Goal: Task Accomplishment & Management: Manage account settings

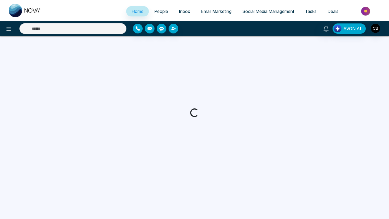
select select "*"
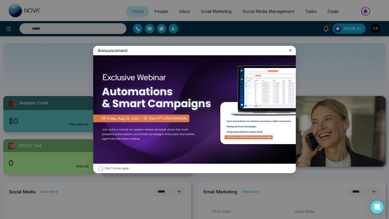
click at [291, 50] on icon at bounding box center [290, 50] width 2 height 2
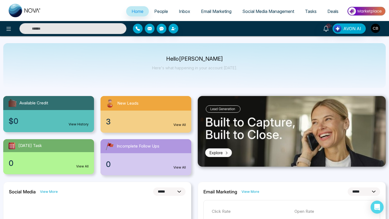
click at [182, 124] on link "View All" at bounding box center [179, 125] width 12 height 5
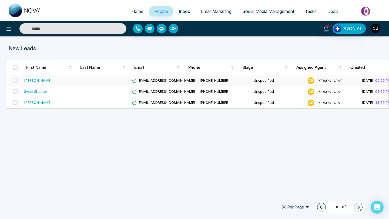
click at [41, 79] on div "[PERSON_NAME]" at bounding box center [38, 80] width 28 height 5
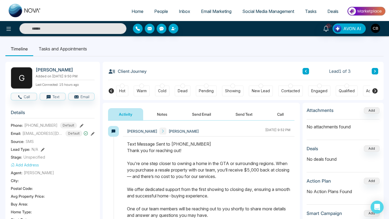
scroll to position [1, 0]
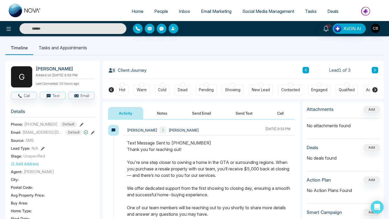
click at [161, 113] on button "Notes" at bounding box center [162, 113] width 32 height 12
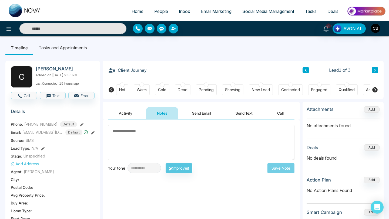
click at [121, 132] on textarea at bounding box center [201, 142] width 186 height 35
type textarea "**********"
click at [282, 169] on button "Save Note" at bounding box center [280, 168] width 27 height 10
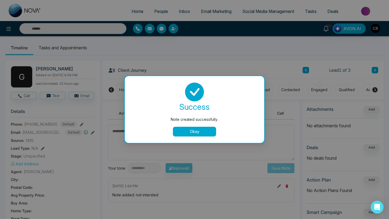
click at [192, 132] on button "Okay" at bounding box center [194, 132] width 43 height 10
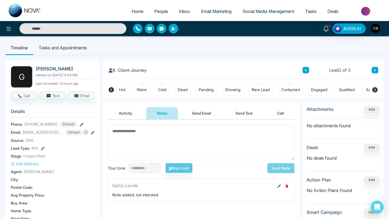
click at [183, 90] on div "Dead" at bounding box center [183, 89] width 10 height 5
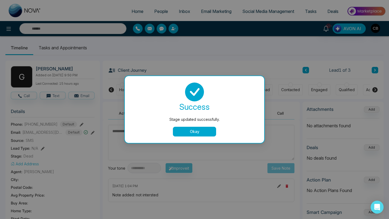
click at [195, 132] on button "Okay" at bounding box center [194, 132] width 43 height 10
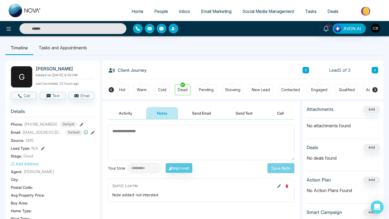
click at [160, 12] on span "People" at bounding box center [161, 11] width 14 height 5
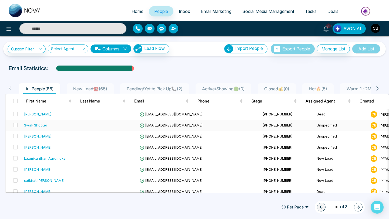
click at [38, 126] on div "Swak Shooter" at bounding box center [35, 125] width 23 height 5
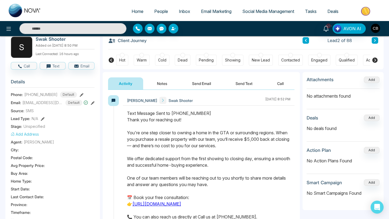
scroll to position [34, 0]
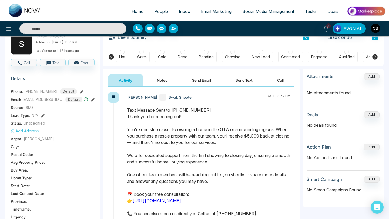
click at [161, 80] on button "Notes" at bounding box center [162, 80] width 32 height 12
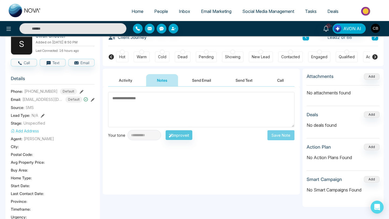
click at [80, 92] on icon at bounding box center [82, 92] width 4 height 4
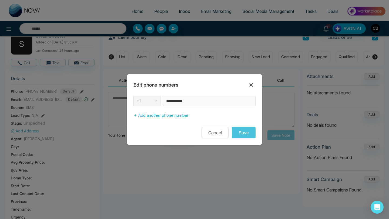
click at [251, 85] on icon at bounding box center [252, 85] width 4 height 4
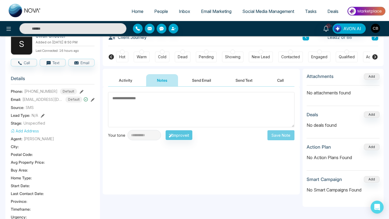
click at [117, 98] on textarea at bounding box center [201, 109] width 186 height 35
type textarea "*********"
click at [280, 134] on button "Save Note" at bounding box center [280, 135] width 27 height 10
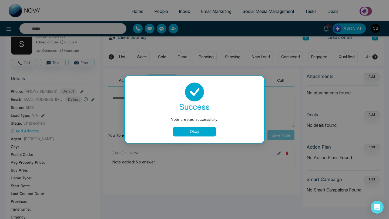
click at [195, 131] on button "Okay" at bounding box center [194, 132] width 43 height 10
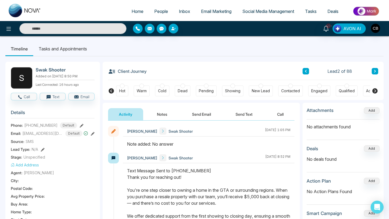
click at [133, 9] on span "Home" at bounding box center [138, 11] width 12 height 5
select select "*"
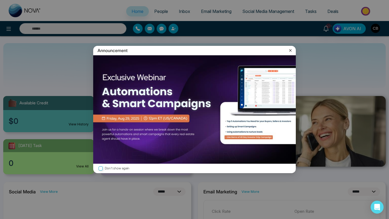
click at [183, 123] on img at bounding box center [194, 109] width 203 height 109
click at [290, 49] on icon at bounding box center [290, 50] width 5 height 5
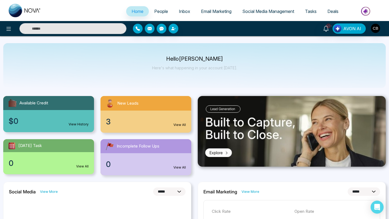
click at [180, 125] on link "View All" at bounding box center [179, 125] width 12 height 5
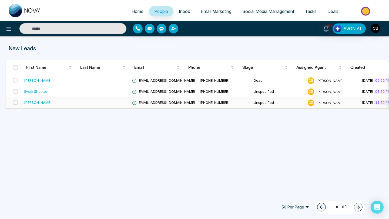
click at [33, 102] on div "[PERSON_NAME]" at bounding box center [38, 102] width 28 height 5
